Goal: Information Seeking & Learning: Learn about a topic

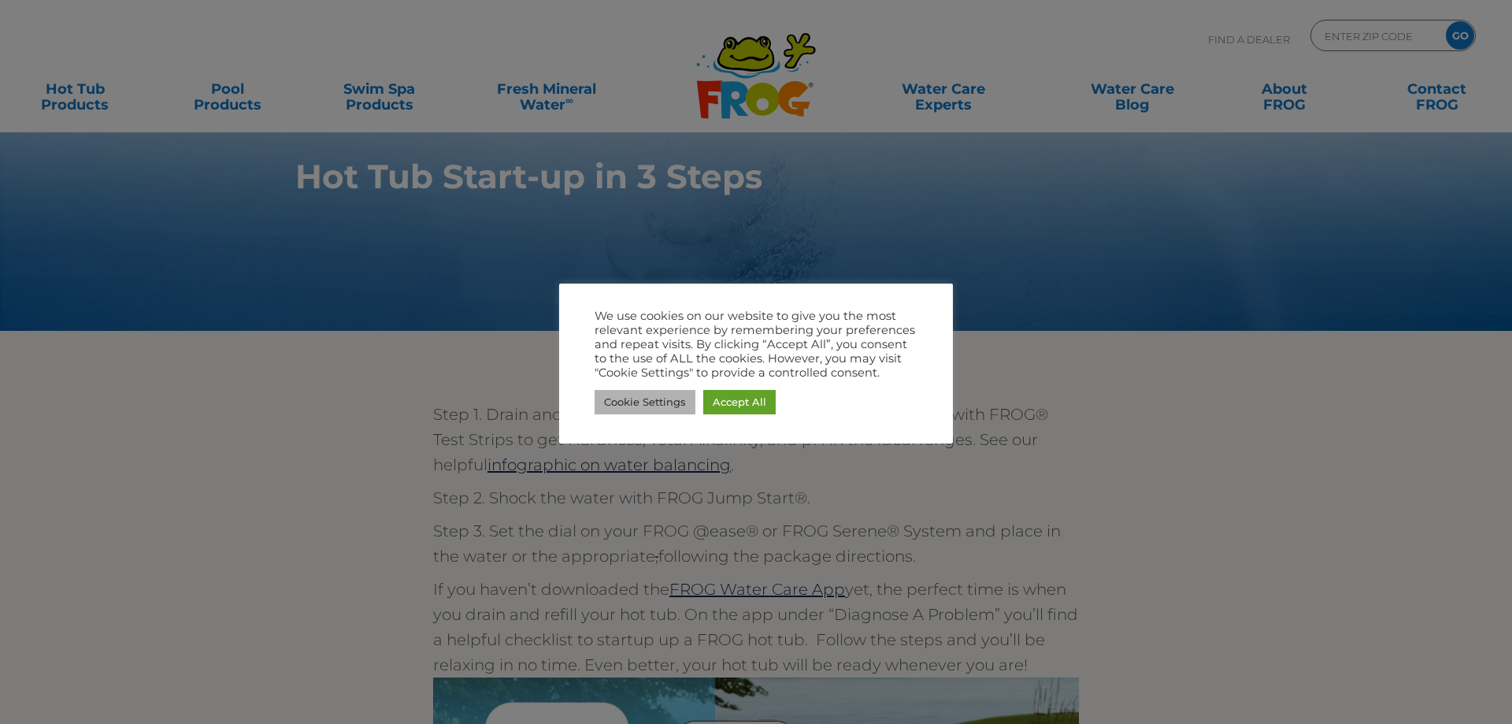
click at [649, 395] on link "Cookie Settings" at bounding box center [645, 402] width 101 height 24
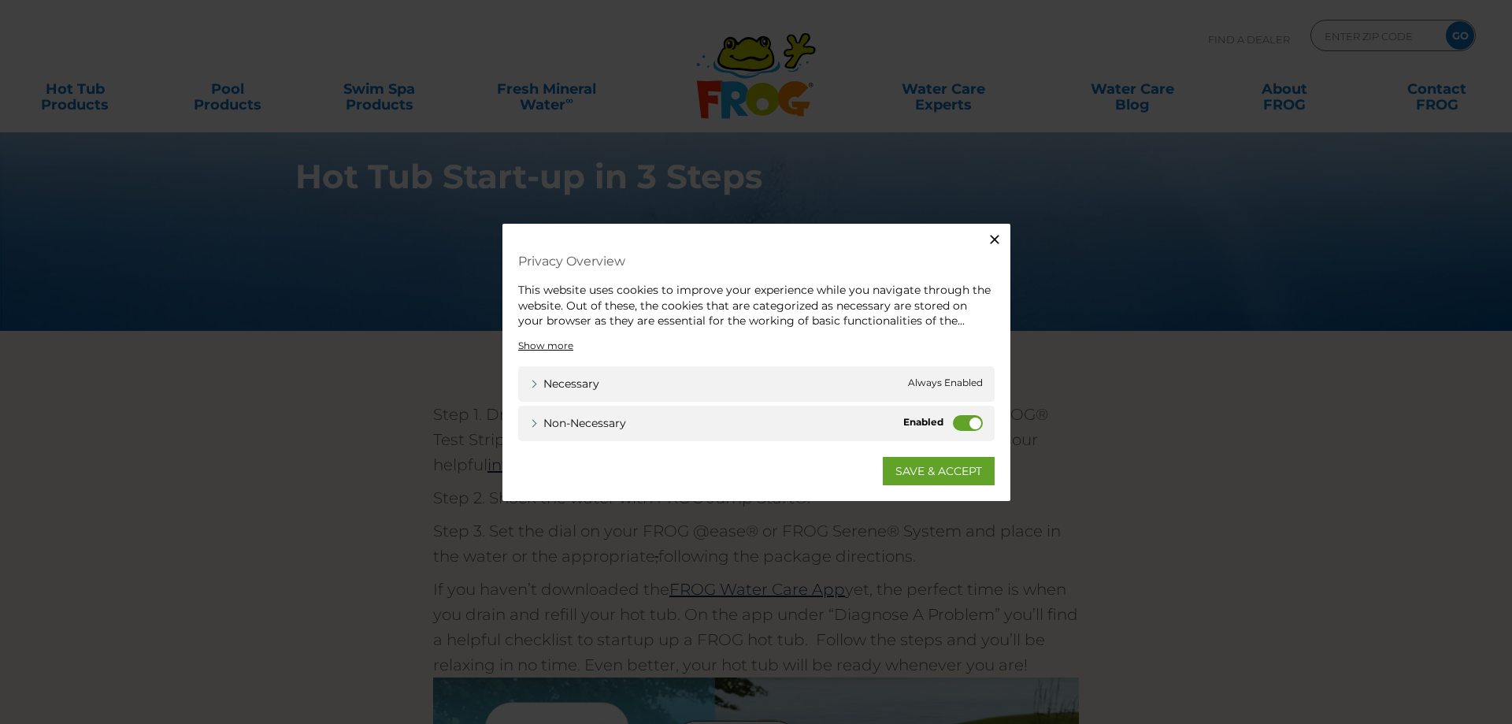
click at [991, 238] on icon "button" at bounding box center [995, 240] width 16 height 16
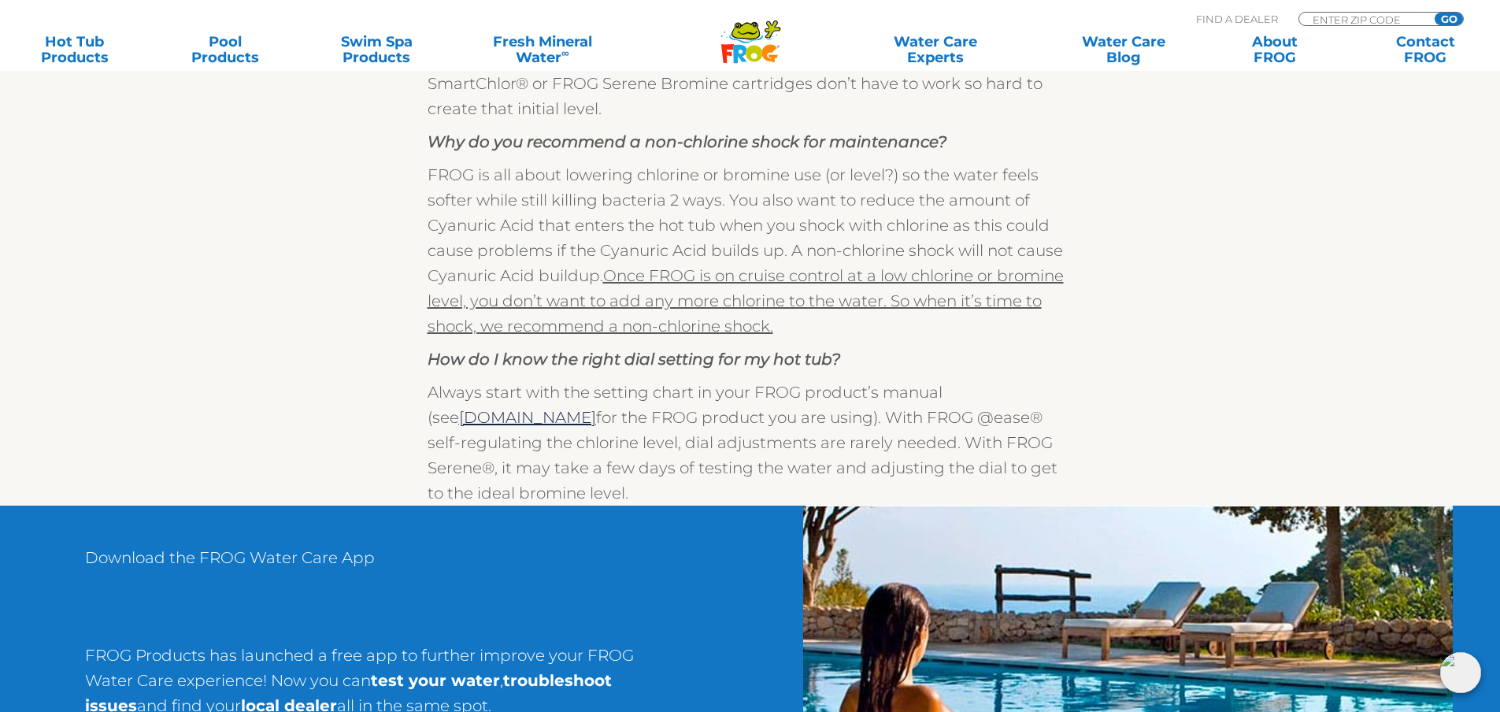
scroll to position [1181, 0]
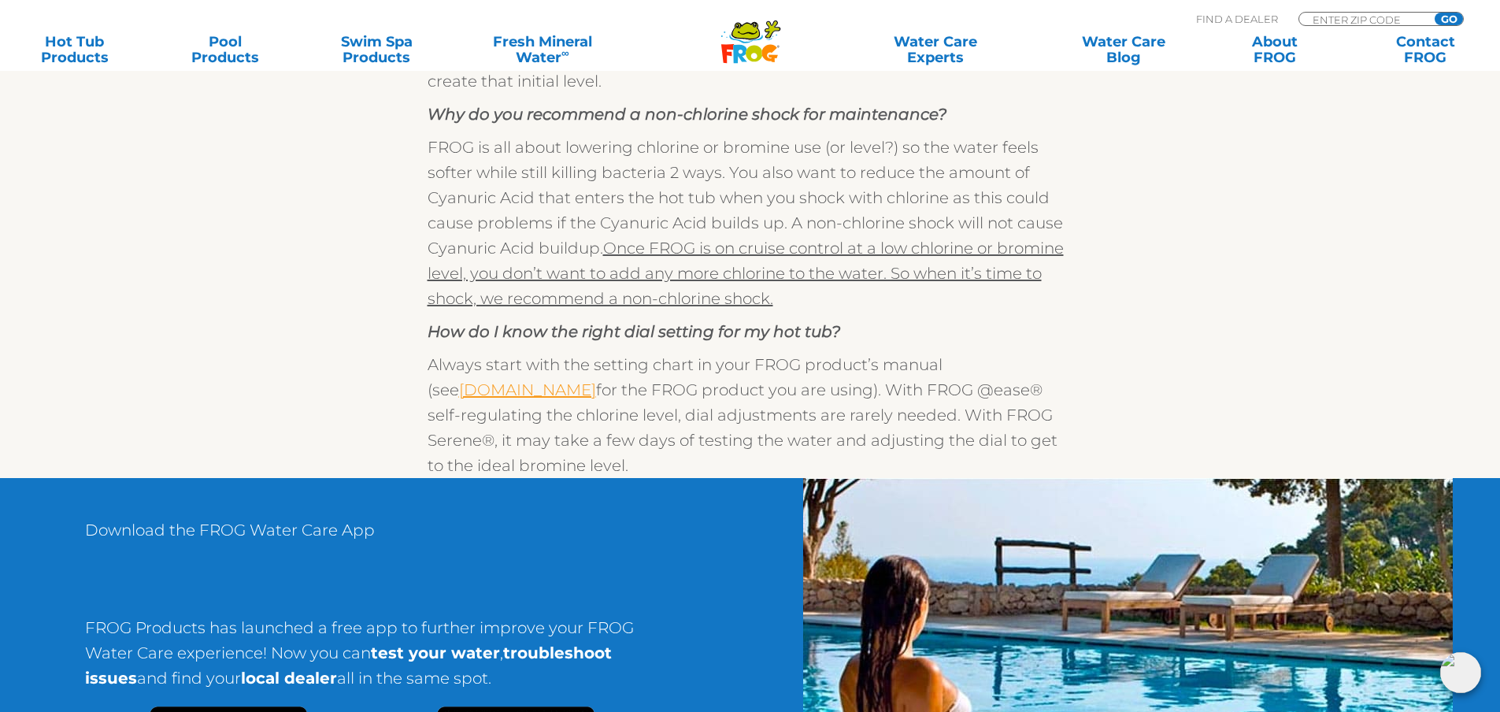
click at [534, 394] on link "[DOMAIN_NAME]" at bounding box center [527, 389] width 137 height 19
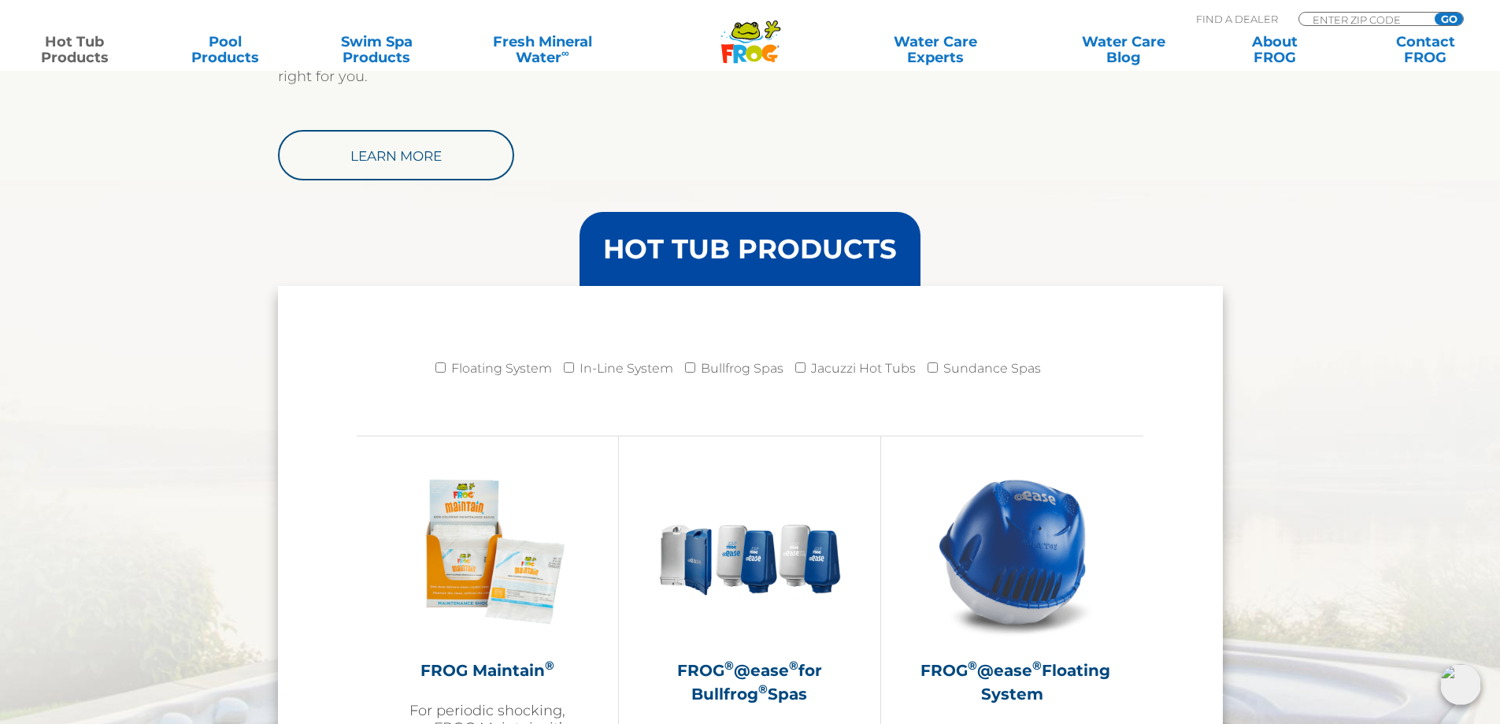
scroll to position [1418, 0]
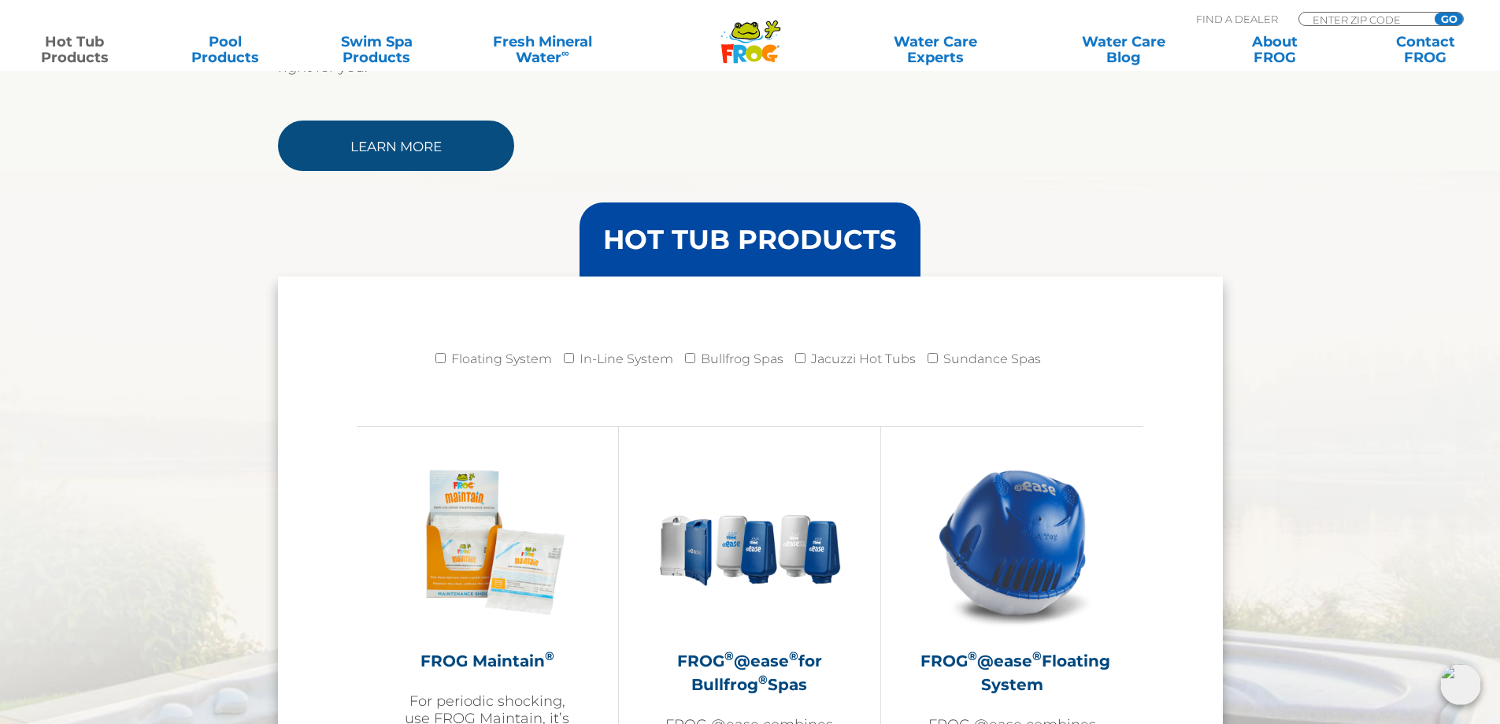
click at [447, 141] on link "Learn More" at bounding box center [396, 145] width 236 height 50
